Goal: Information Seeking & Learning: Compare options

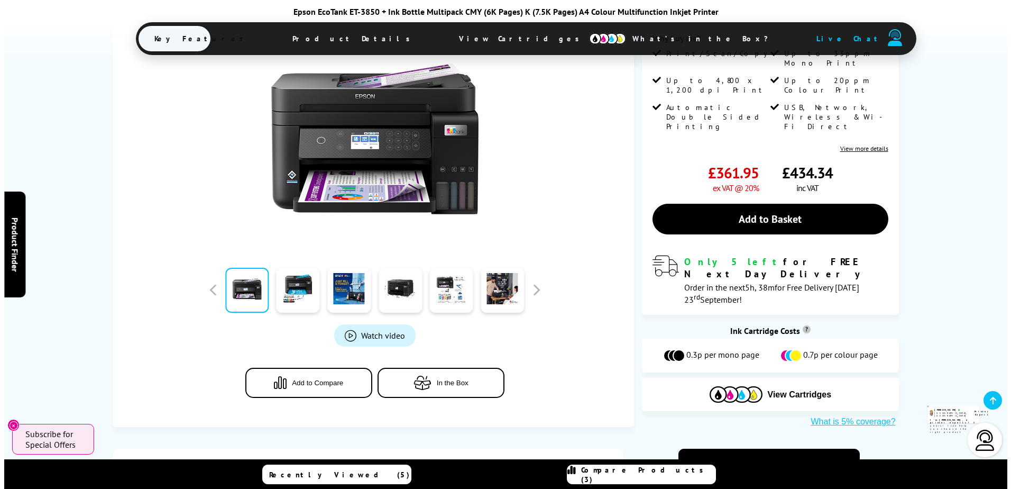
scroll to position [370, 0]
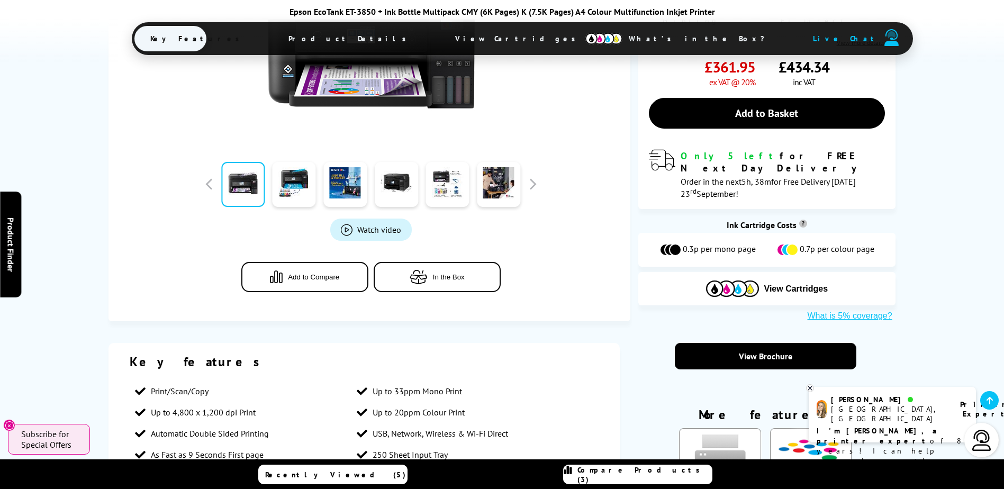
click at [299, 262] on button "Add to Compare" at bounding box center [304, 277] width 127 height 30
click at [631, 478] on span "Compare Products (4)" at bounding box center [644, 474] width 134 height 19
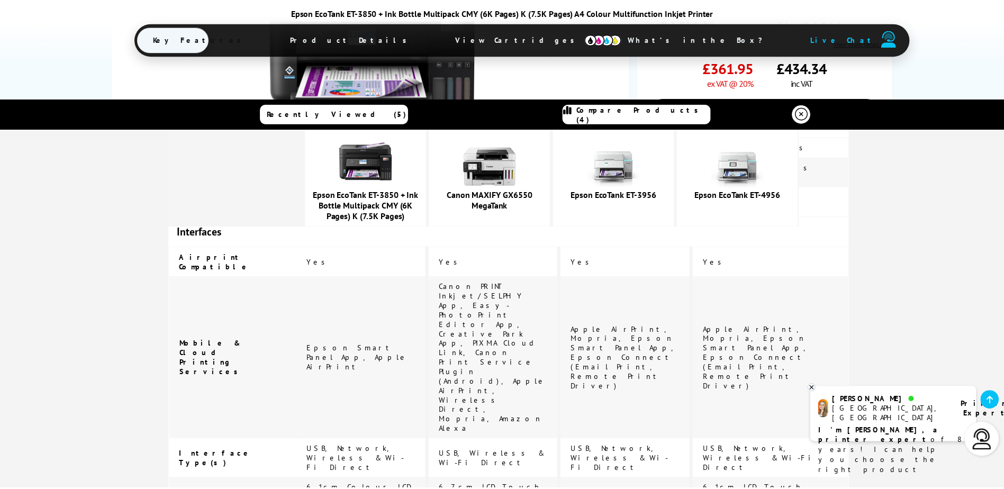
scroll to position [1515, 0]
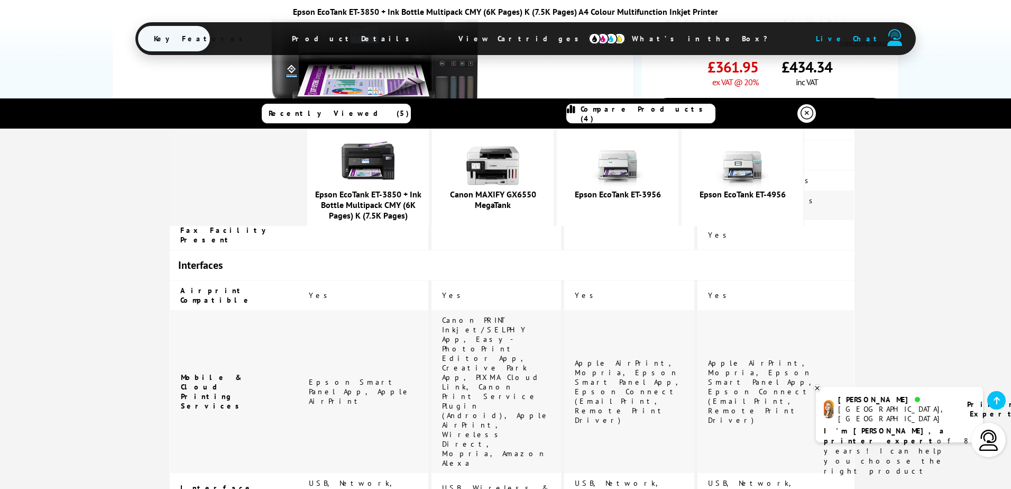
click at [963, 52] on div "Epson EcoTank ET-3850 + Ink Bottle Multipack CMY (6K Pages) K (7.5K Pages) A4 C…" at bounding box center [505, 31] width 1011 height 62
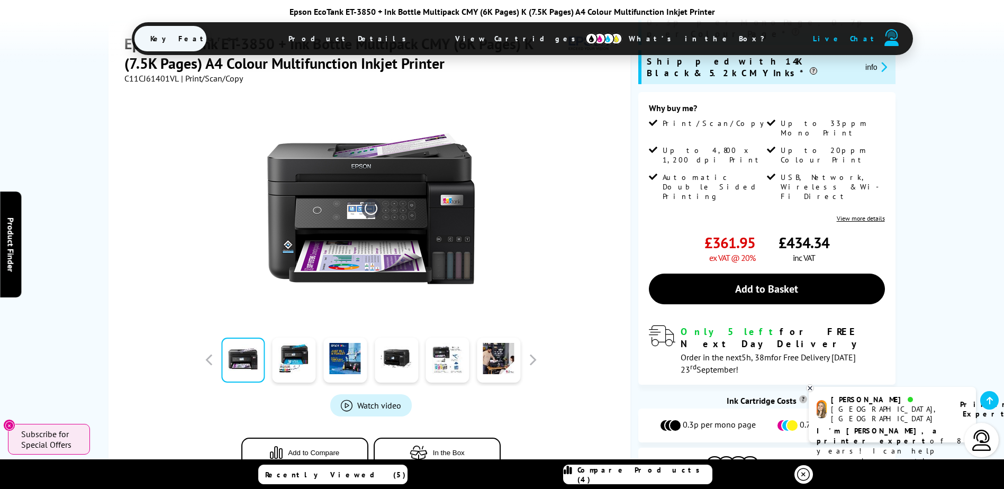
scroll to position [212, 0]
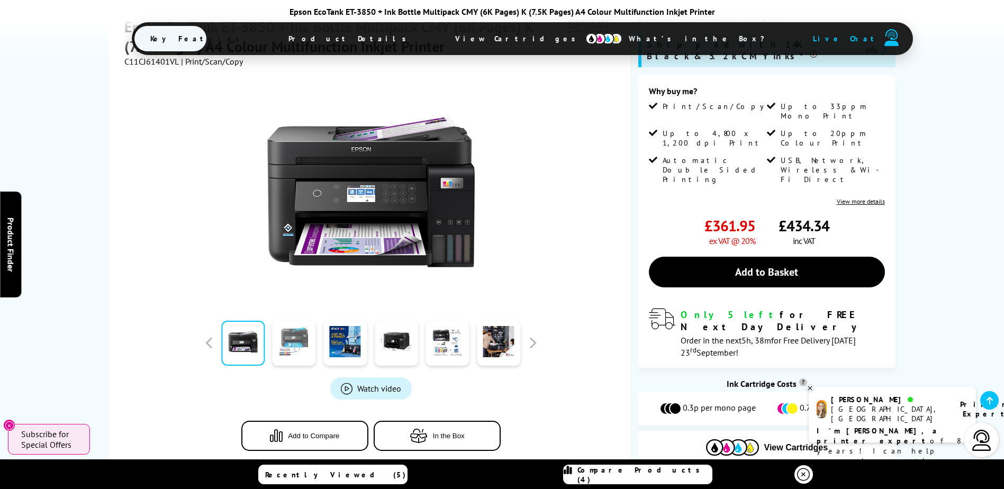
click at [290, 321] on link at bounding box center [293, 343] width 43 height 45
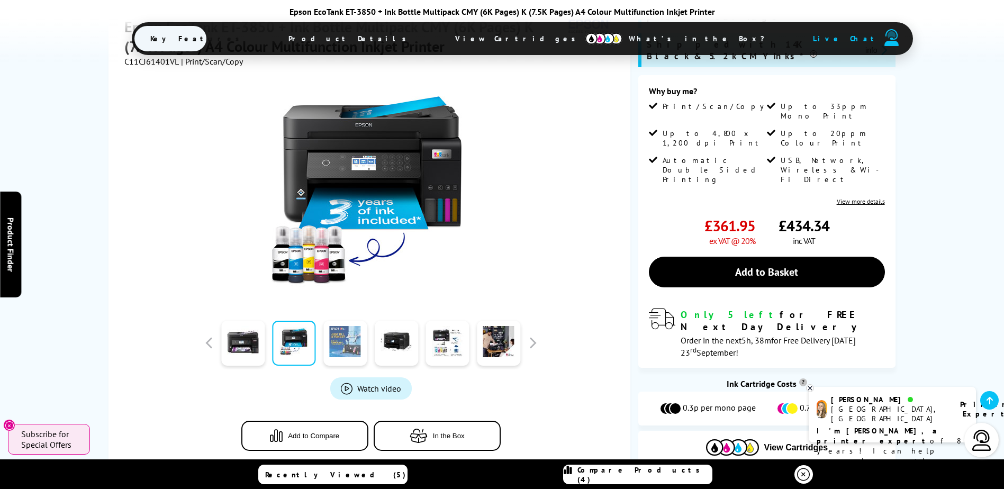
click at [335, 321] on link at bounding box center [344, 343] width 43 height 45
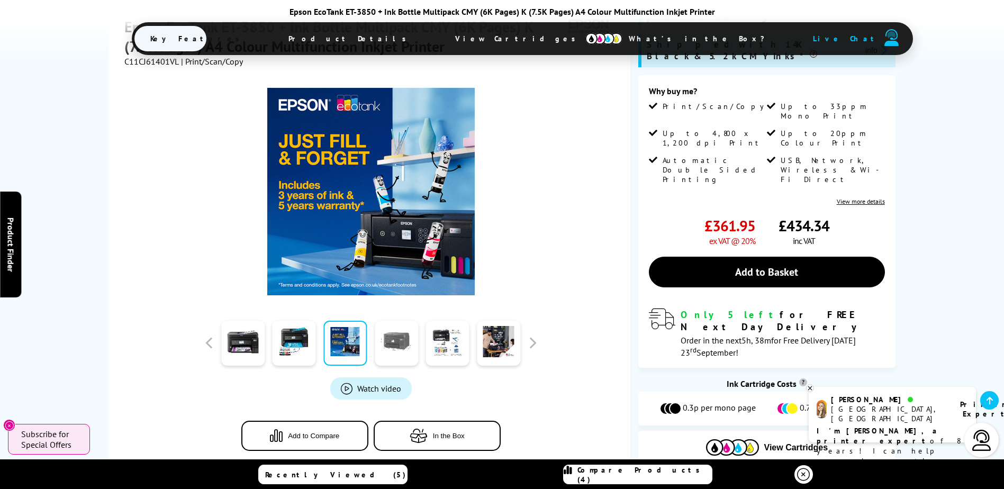
click at [394, 321] on link at bounding box center [396, 343] width 43 height 45
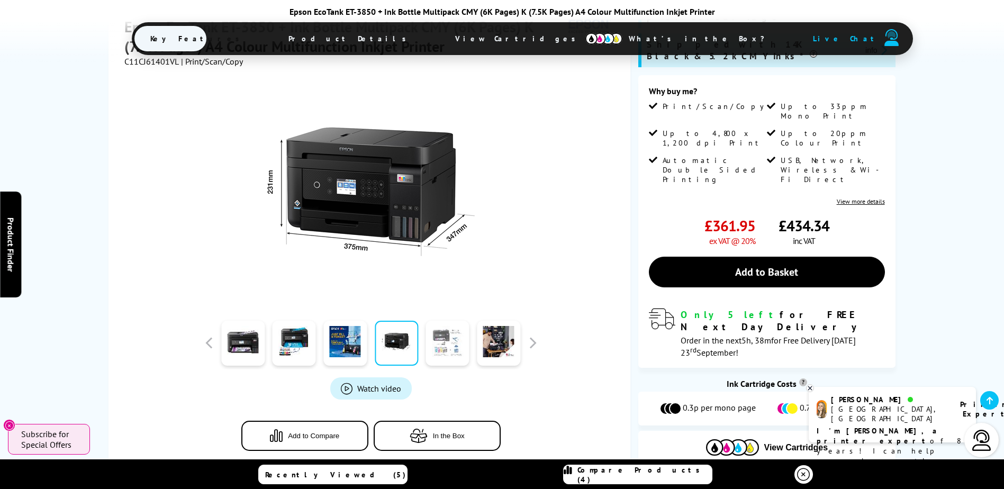
click at [435, 321] on link at bounding box center [447, 343] width 43 height 45
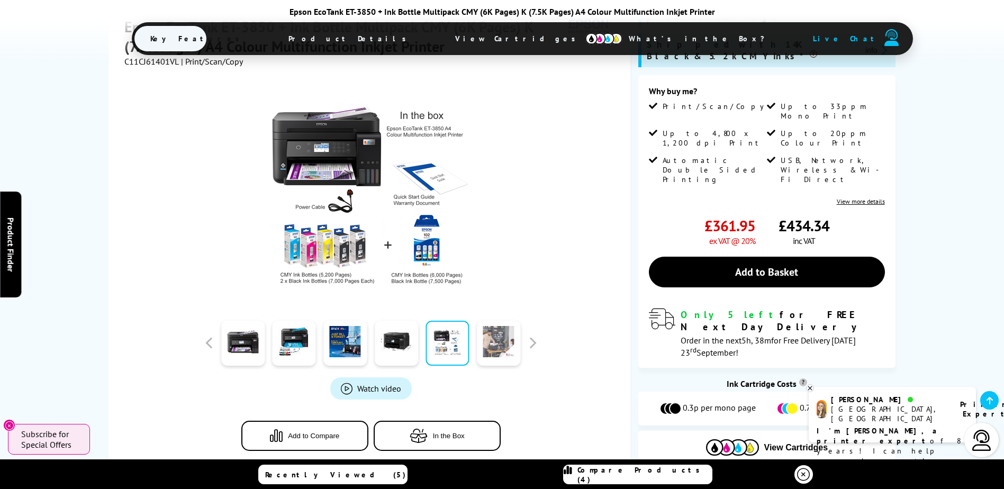
click at [500, 321] on link at bounding box center [498, 343] width 43 height 45
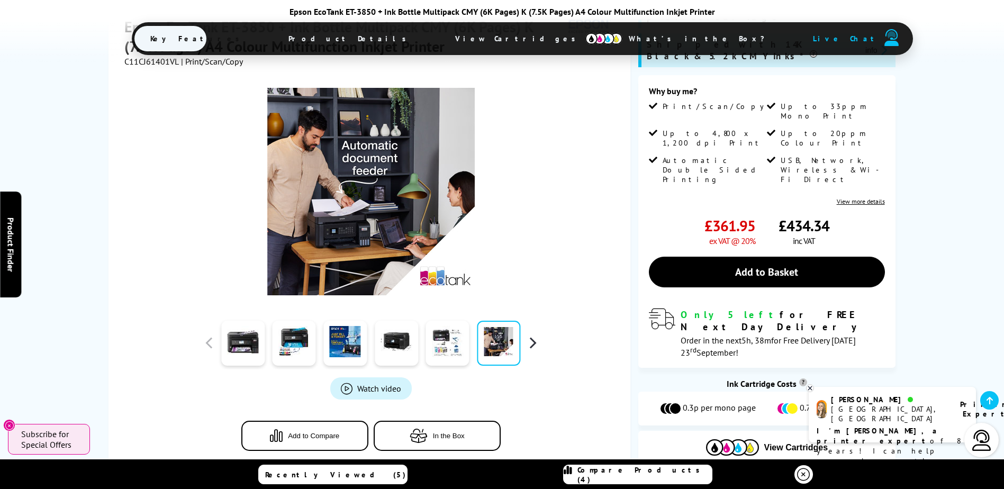
click at [532, 335] on button "button" at bounding box center [532, 343] width 16 height 16
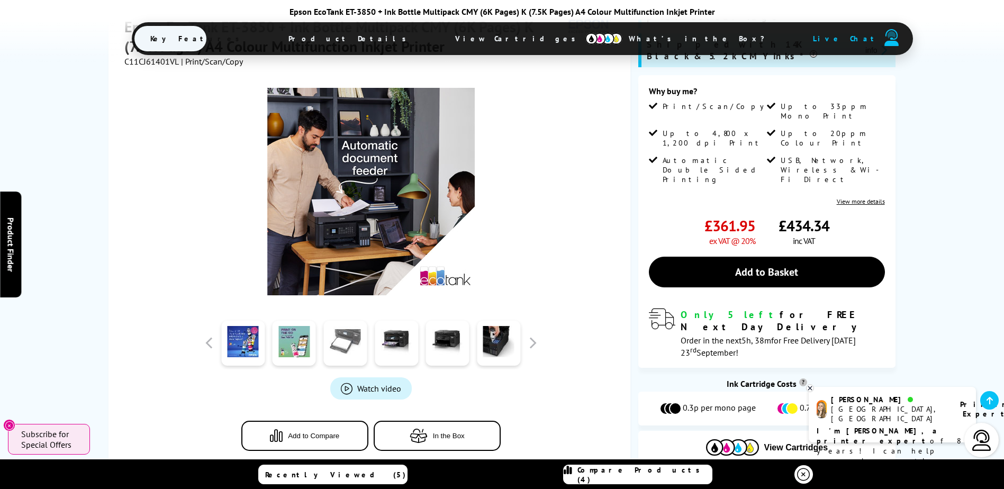
click at [344, 321] on link at bounding box center [344, 343] width 43 height 45
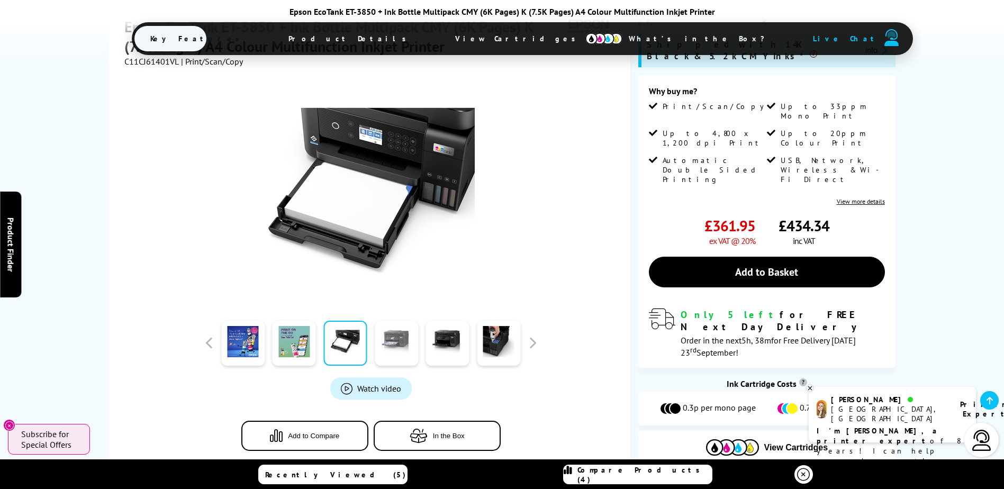
click at [393, 321] on link at bounding box center [396, 343] width 43 height 45
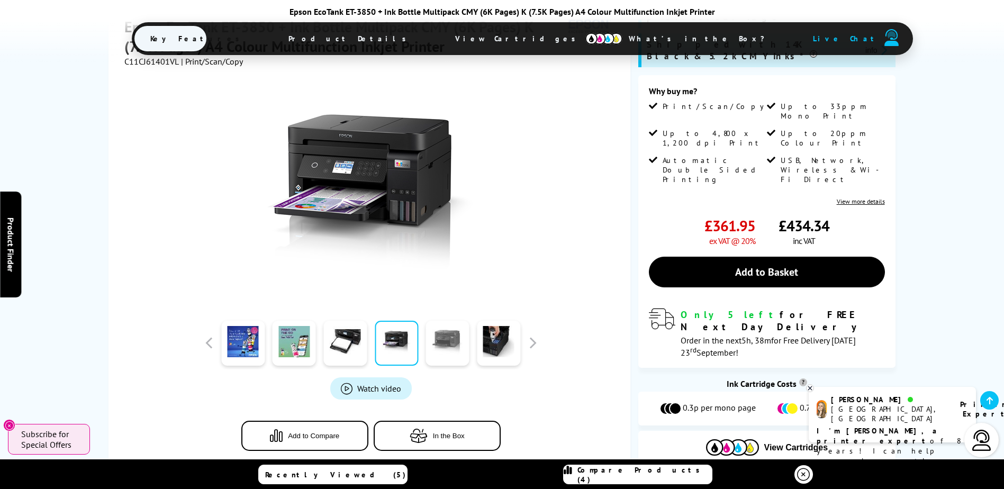
click at [441, 321] on link at bounding box center [447, 343] width 43 height 45
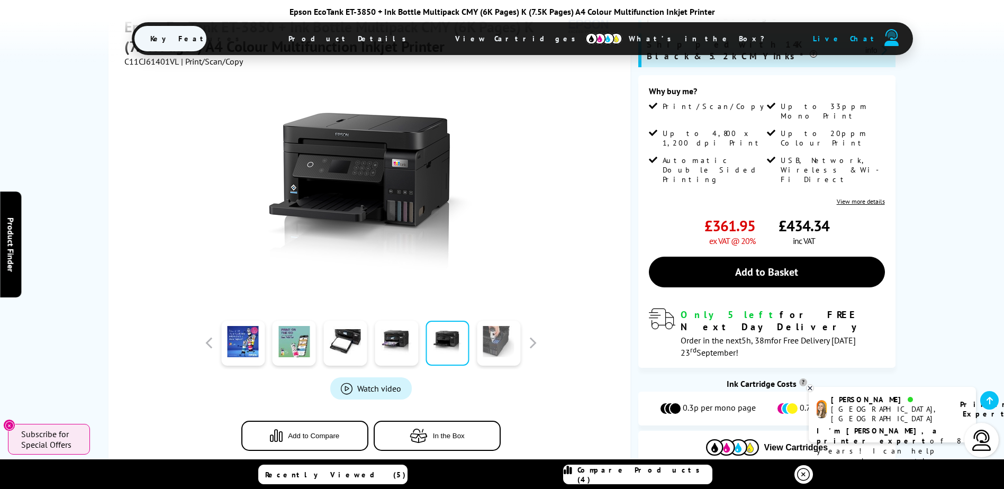
click at [491, 321] on link at bounding box center [498, 343] width 43 height 45
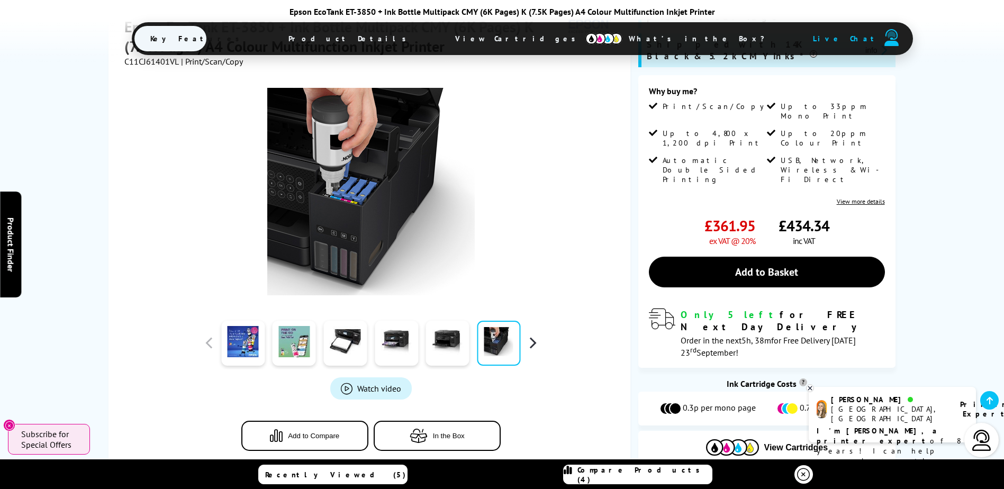
click at [529, 335] on button "button" at bounding box center [532, 343] width 16 height 16
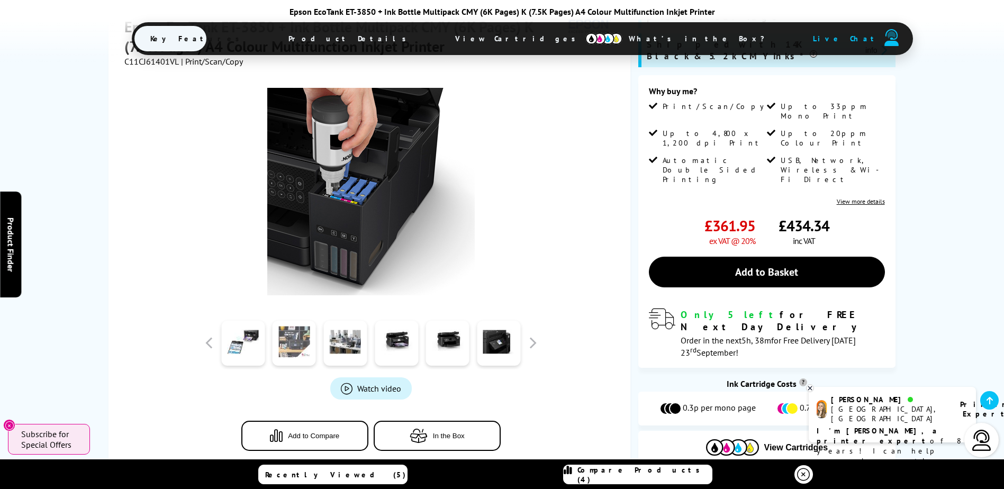
click at [305, 321] on link at bounding box center [293, 343] width 43 height 45
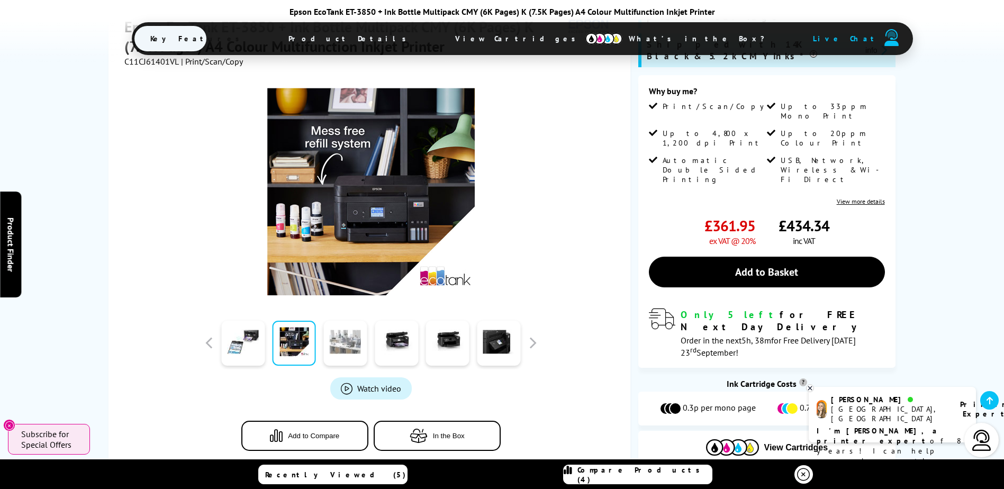
click at [330, 321] on link at bounding box center [344, 343] width 43 height 45
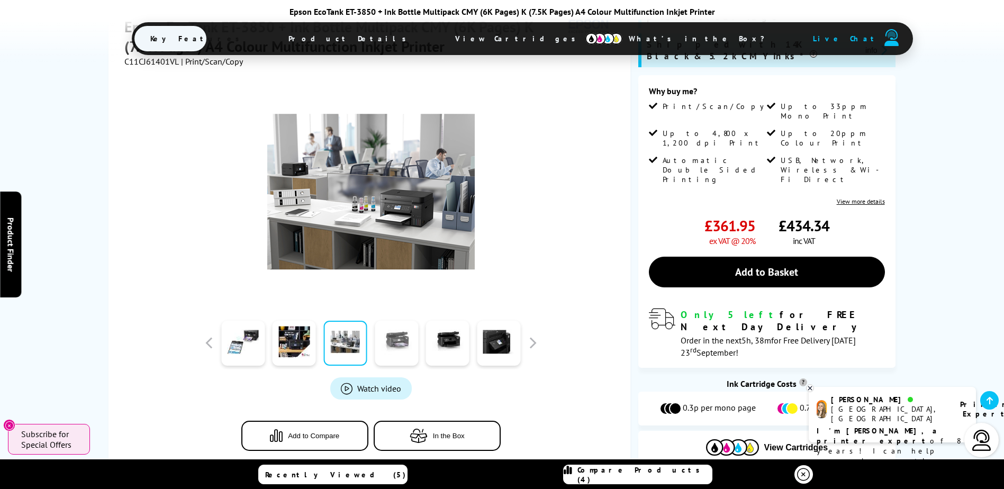
click at [398, 321] on link at bounding box center [396, 343] width 43 height 45
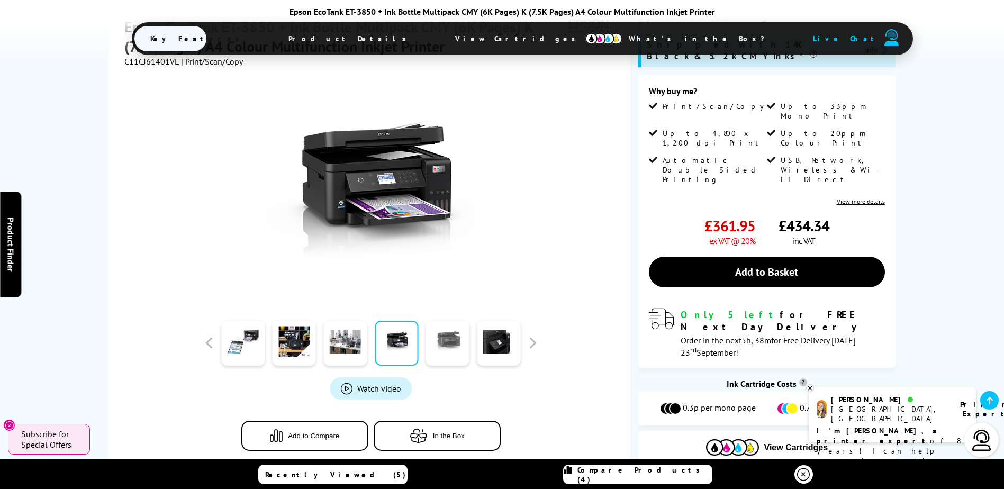
click at [453, 321] on link at bounding box center [447, 343] width 43 height 45
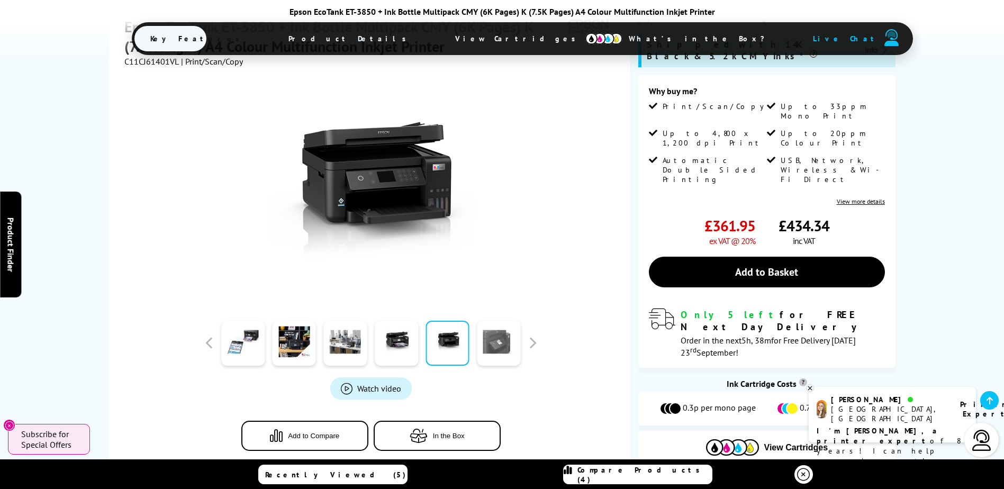
click at [504, 321] on link at bounding box center [498, 343] width 43 height 45
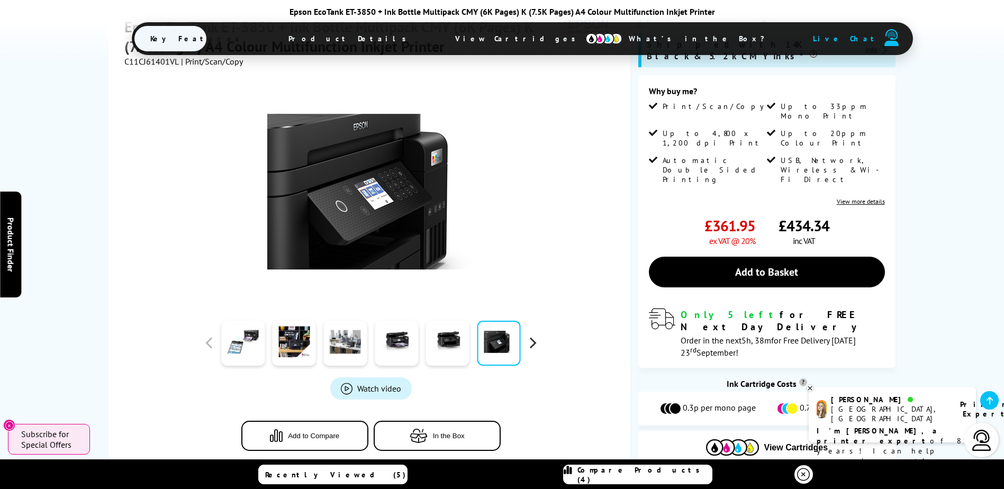
click at [530, 335] on button "button" at bounding box center [532, 343] width 16 height 16
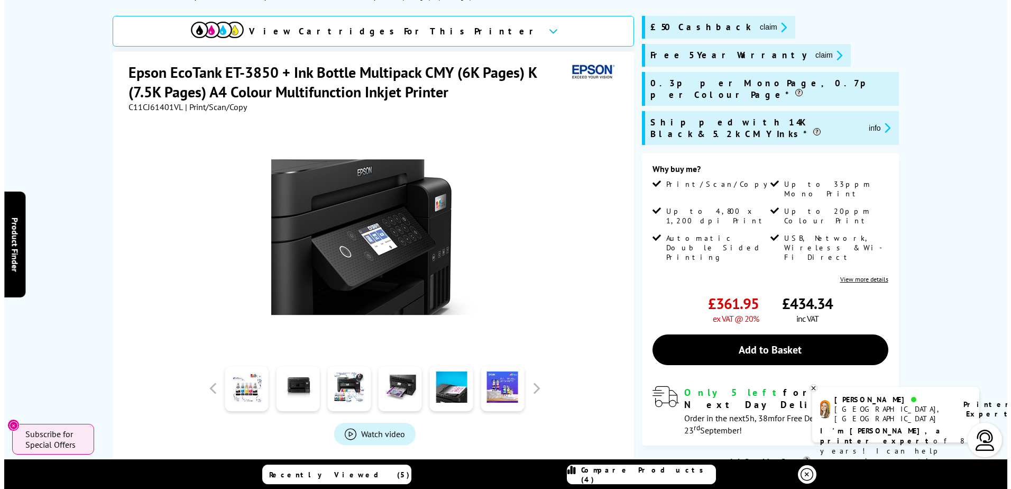
scroll to position [0, 0]
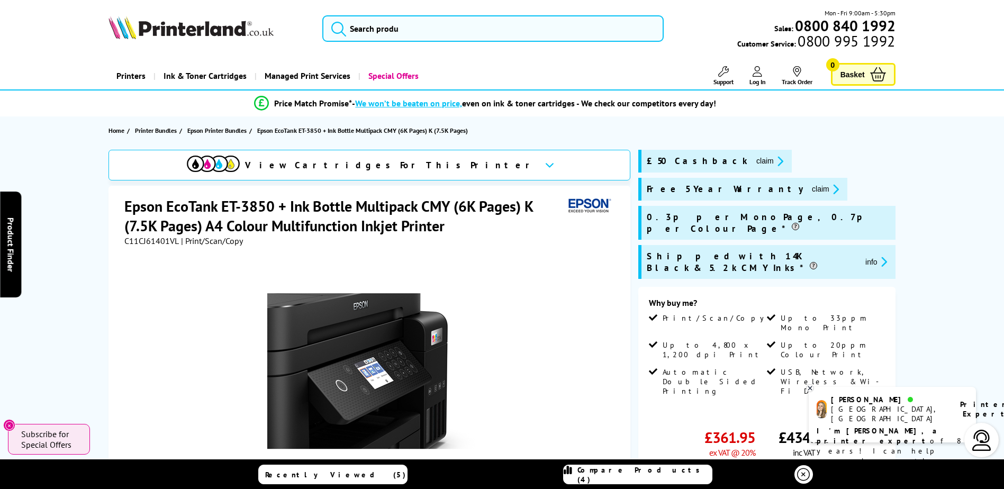
click at [622, 475] on span "Compare Products (4)" at bounding box center [644, 474] width 134 height 19
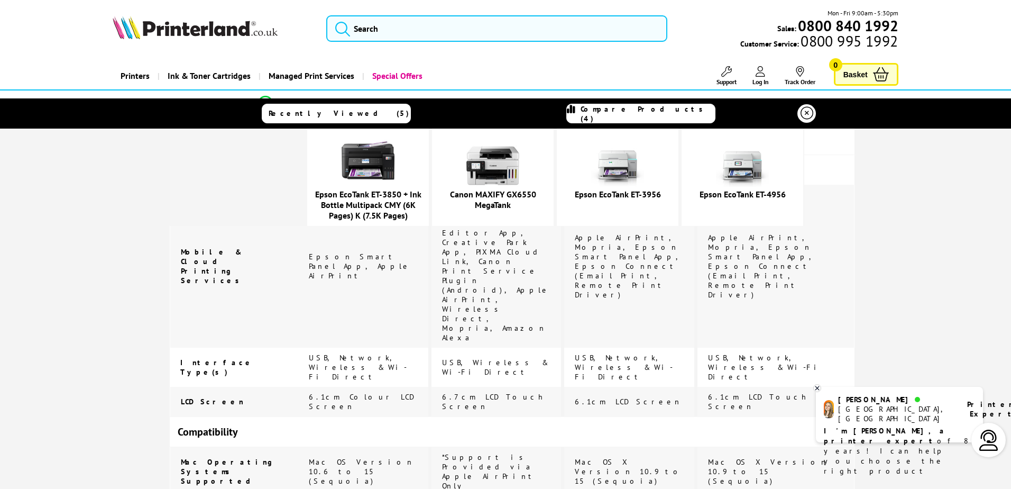
scroll to position [1904, 0]
